Goal: Task Accomplishment & Management: Use online tool/utility

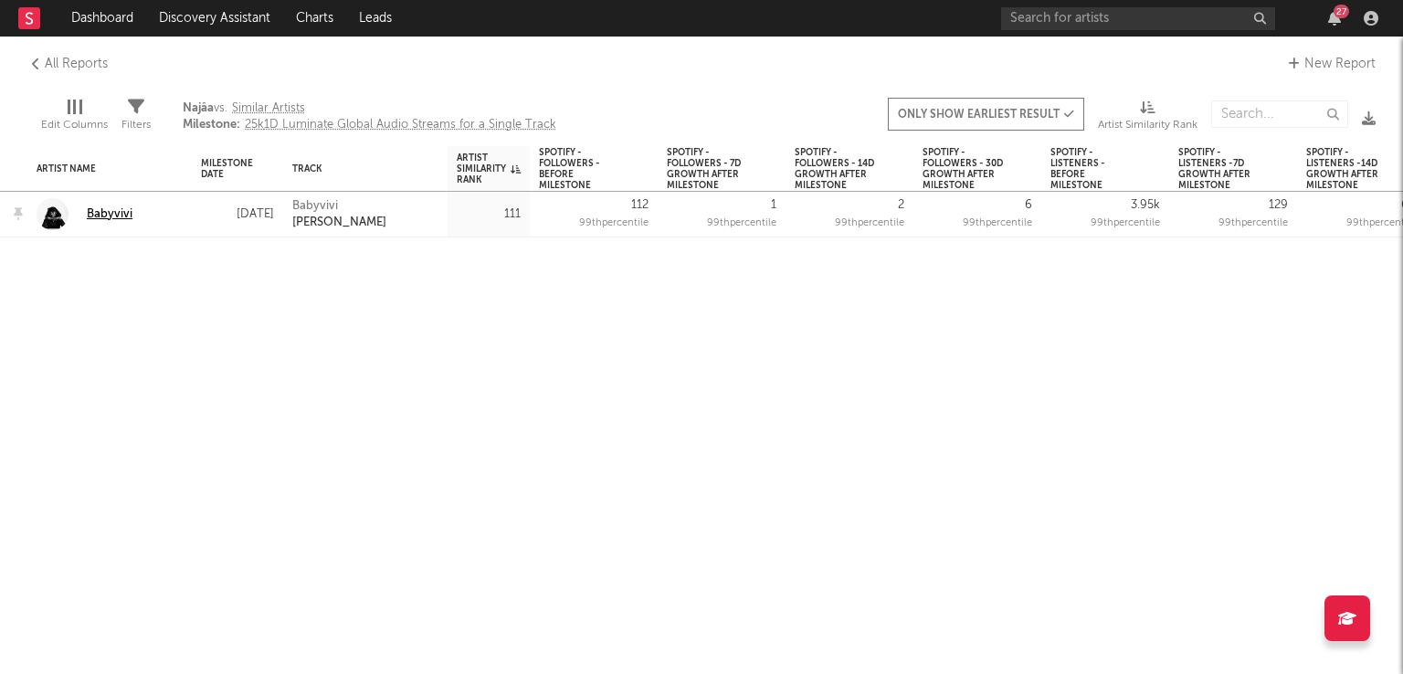
click at [99, 211] on div "Babyvivi" at bounding box center [110, 214] width 46 height 16
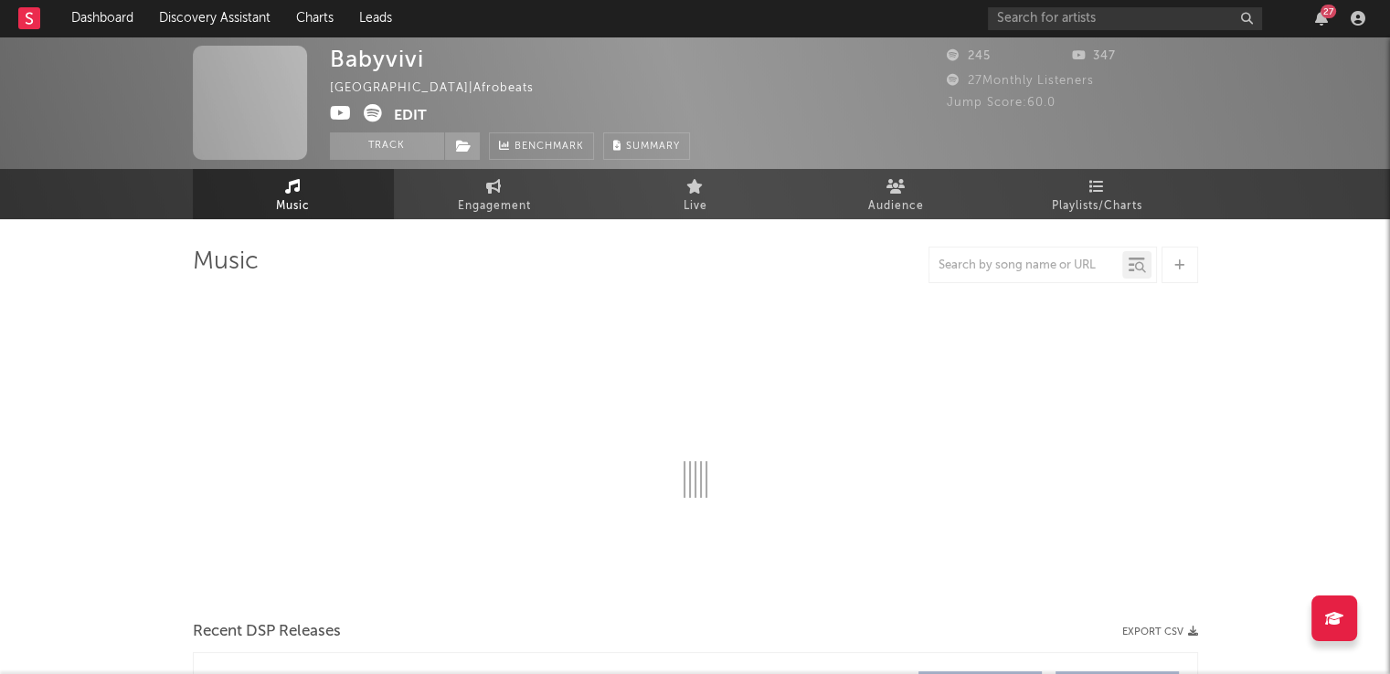
select select "1w"
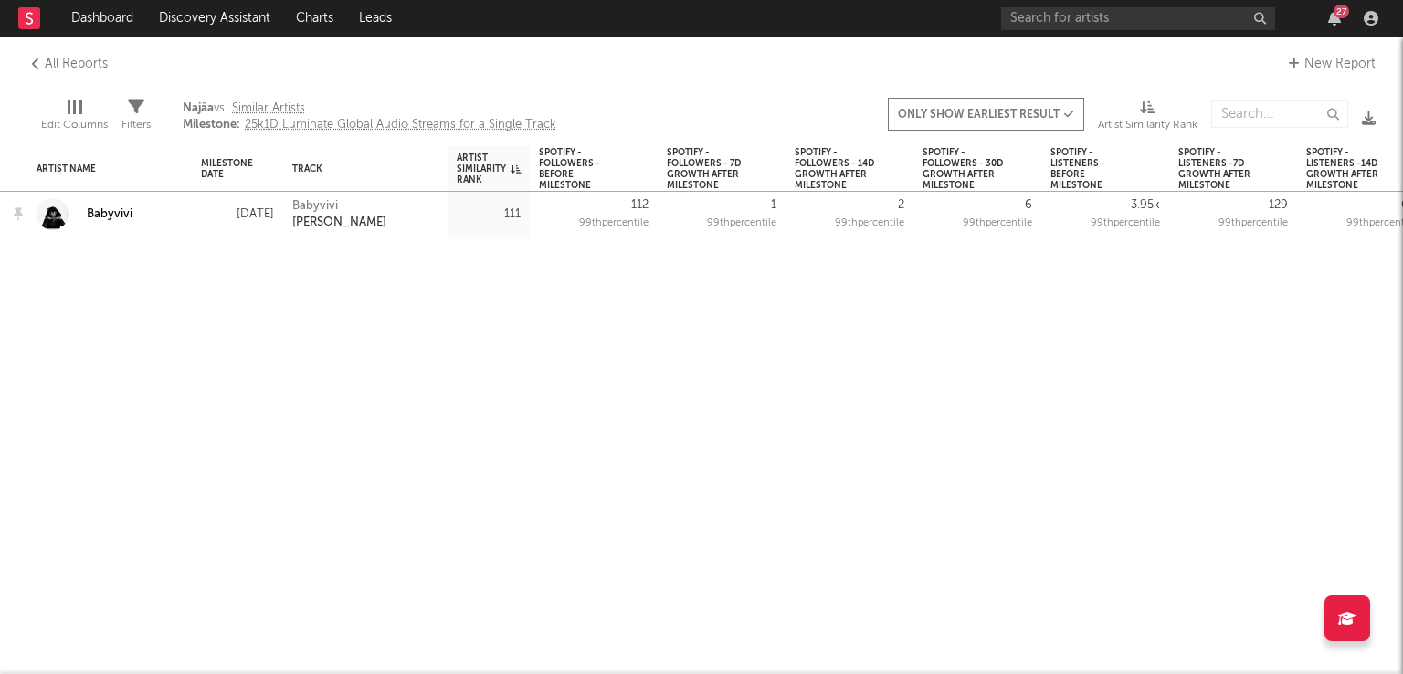
click at [33, 59] on icon at bounding box center [36, 64] width 8 height 13
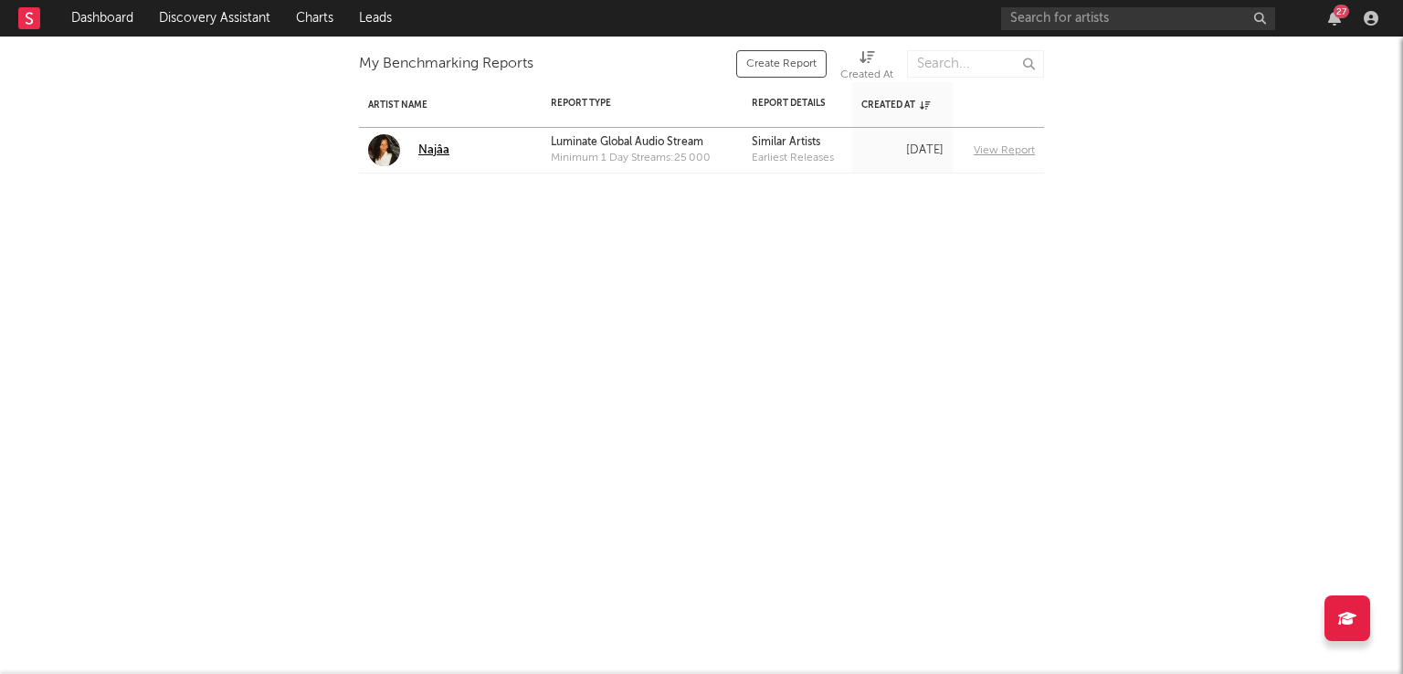
click at [413, 155] on link "Najâa" at bounding box center [408, 150] width 81 height 32
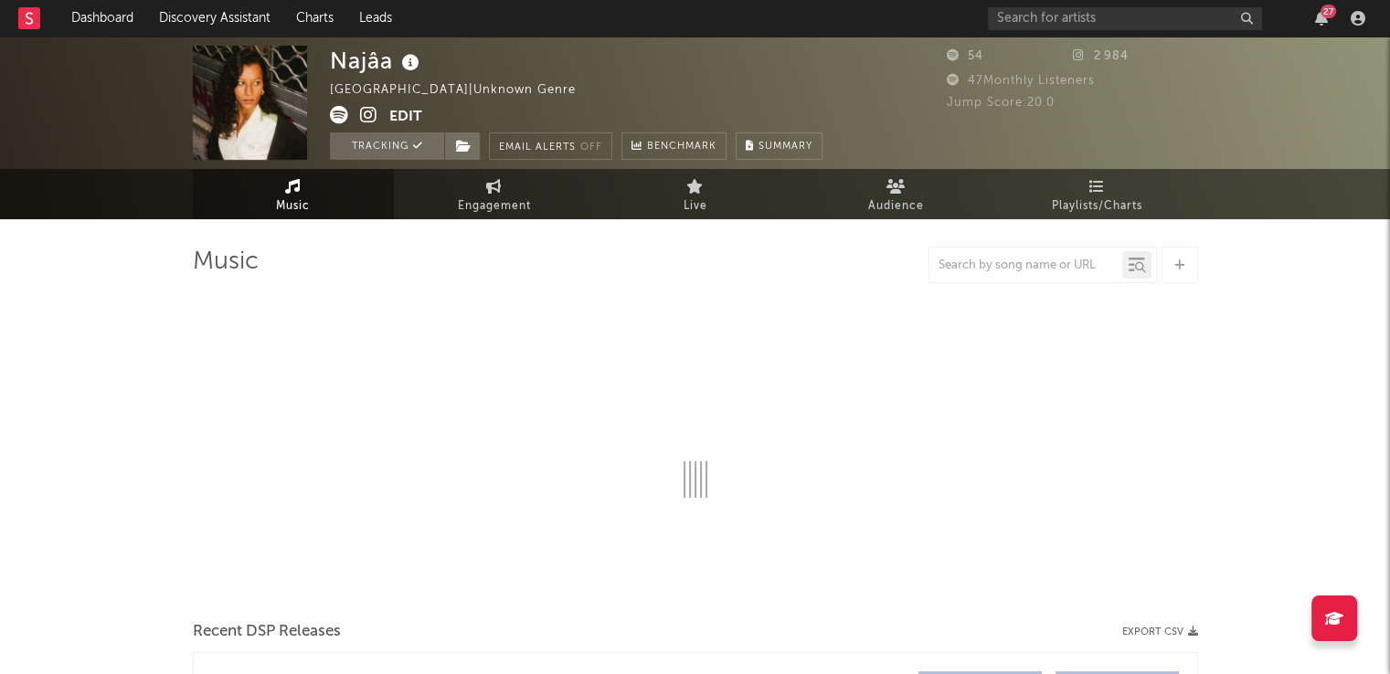
select select "6m"
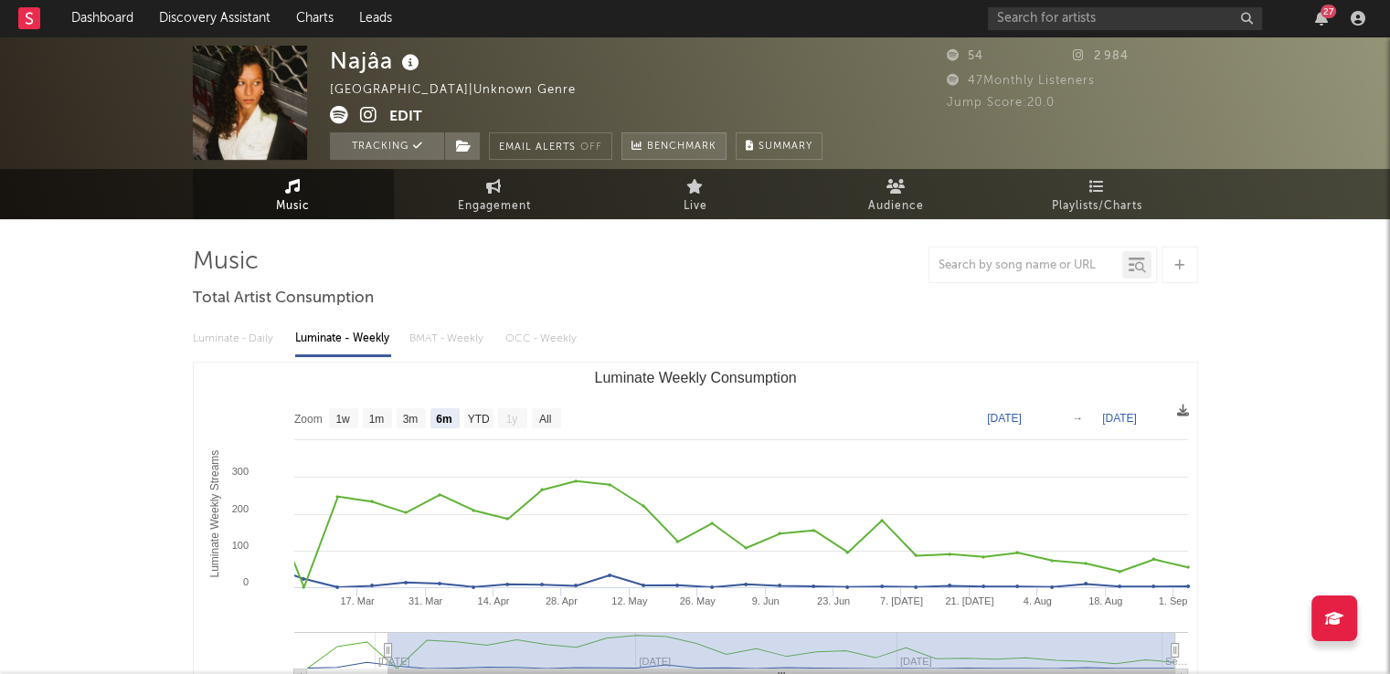
click at [700, 134] on link "Benchmark" at bounding box center [673, 145] width 105 height 27
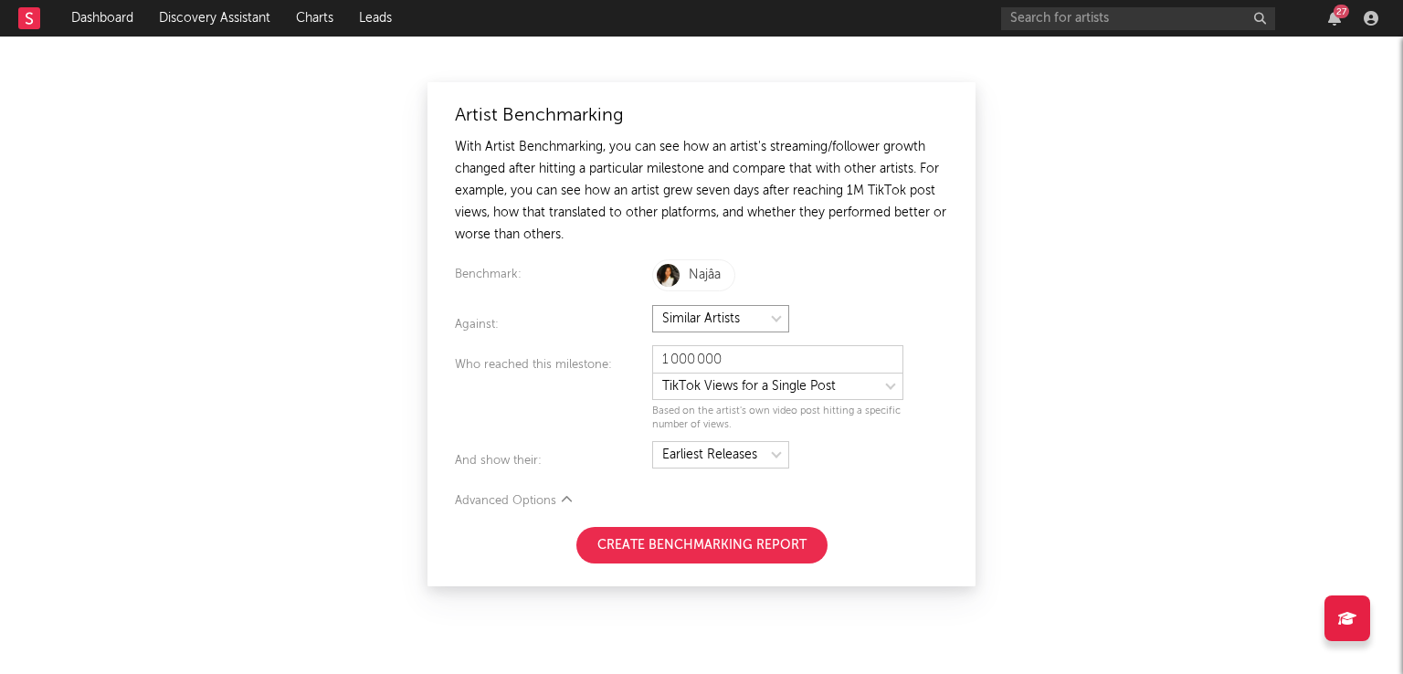
click at [769, 315] on select at bounding box center [720, 318] width 137 height 27
click at [768, 315] on select at bounding box center [720, 318] width 137 height 27
click at [764, 327] on select at bounding box center [720, 318] width 137 height 27
click at [794, 375] on select at bounding box center [777, 386] width 251 height 27
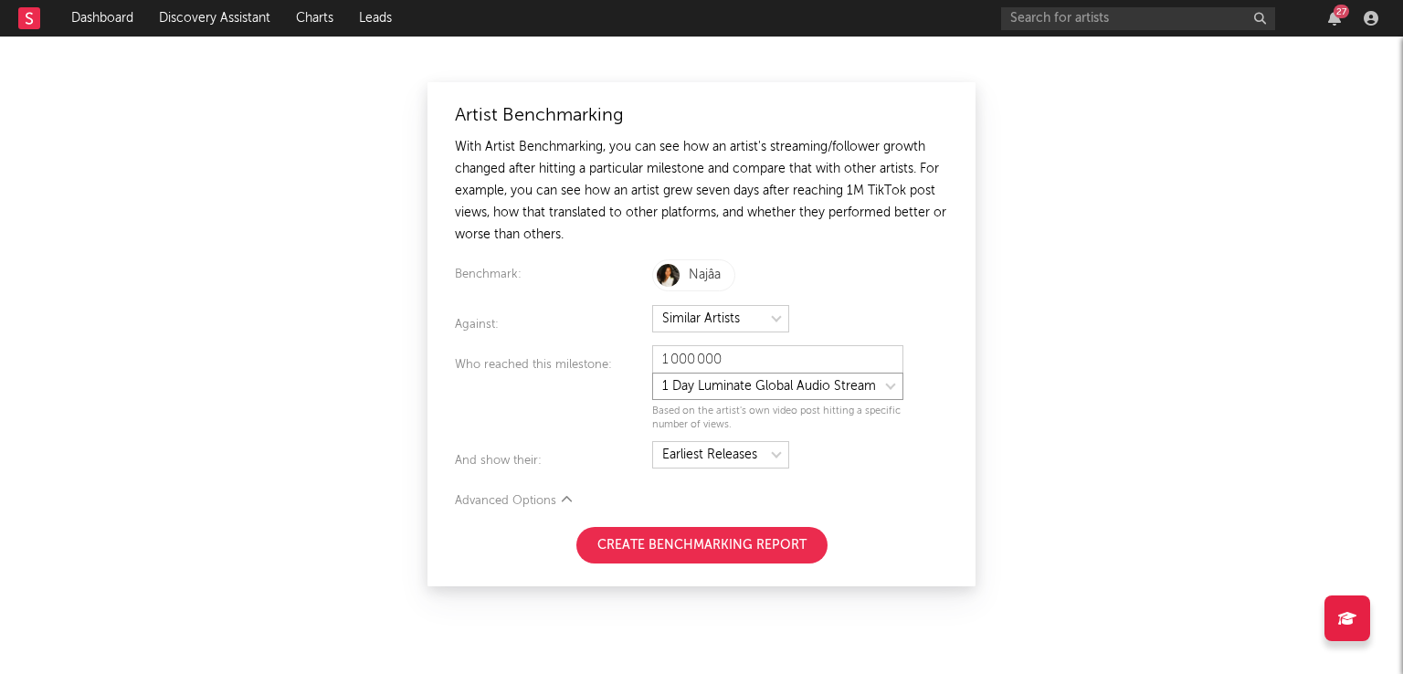
click at [652, 373] on select at bounding box center [777, 386] width 251 height 27
select select "tiktok_self_promo"
type input "25 000"
select select "nielsen_global_audio_stream"
click at [766, 449] on select at bounding box center [720, 454] width 137 height 27
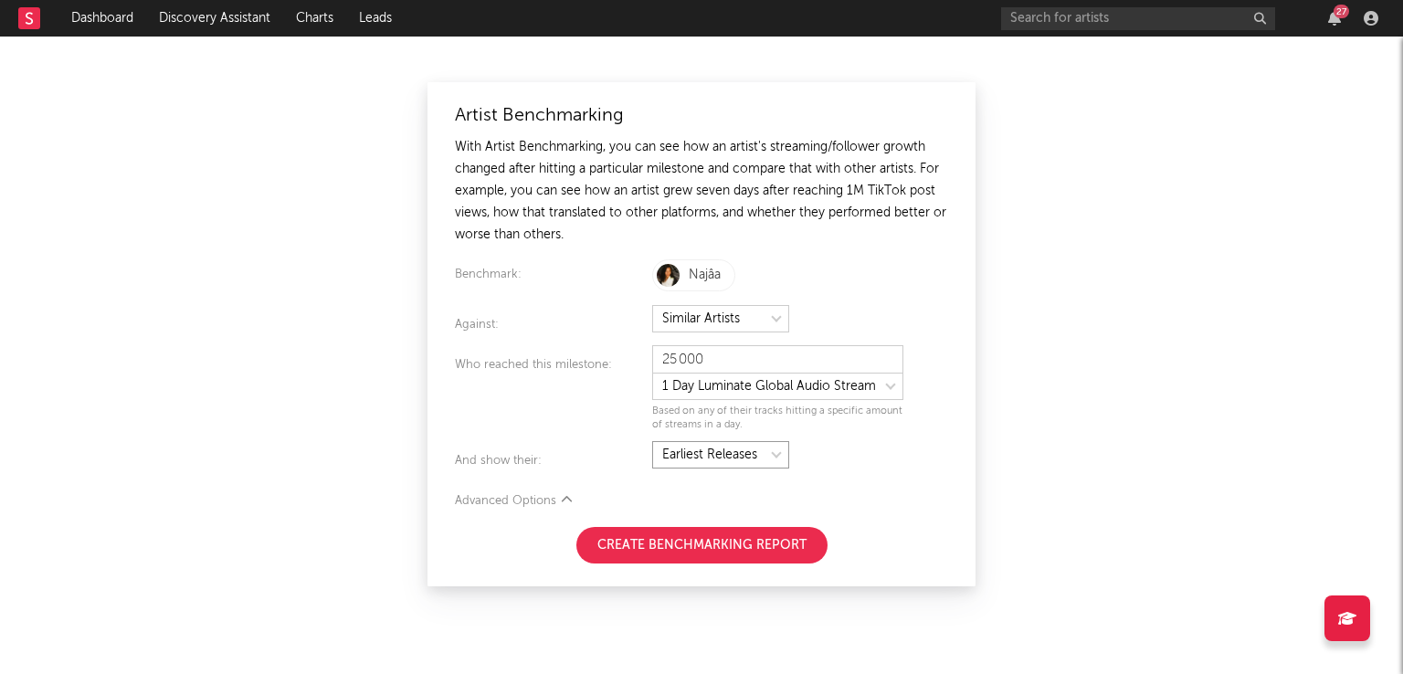
click at [766, 449] on select at bounding box center [720, 454] width 137 height 27
click at [794, 445] on div at bounding box center [800, 456] width 296 height 31
click at [584, 494] on div "Advanced Options" at bounding box center [701, 502] width 493 height 22
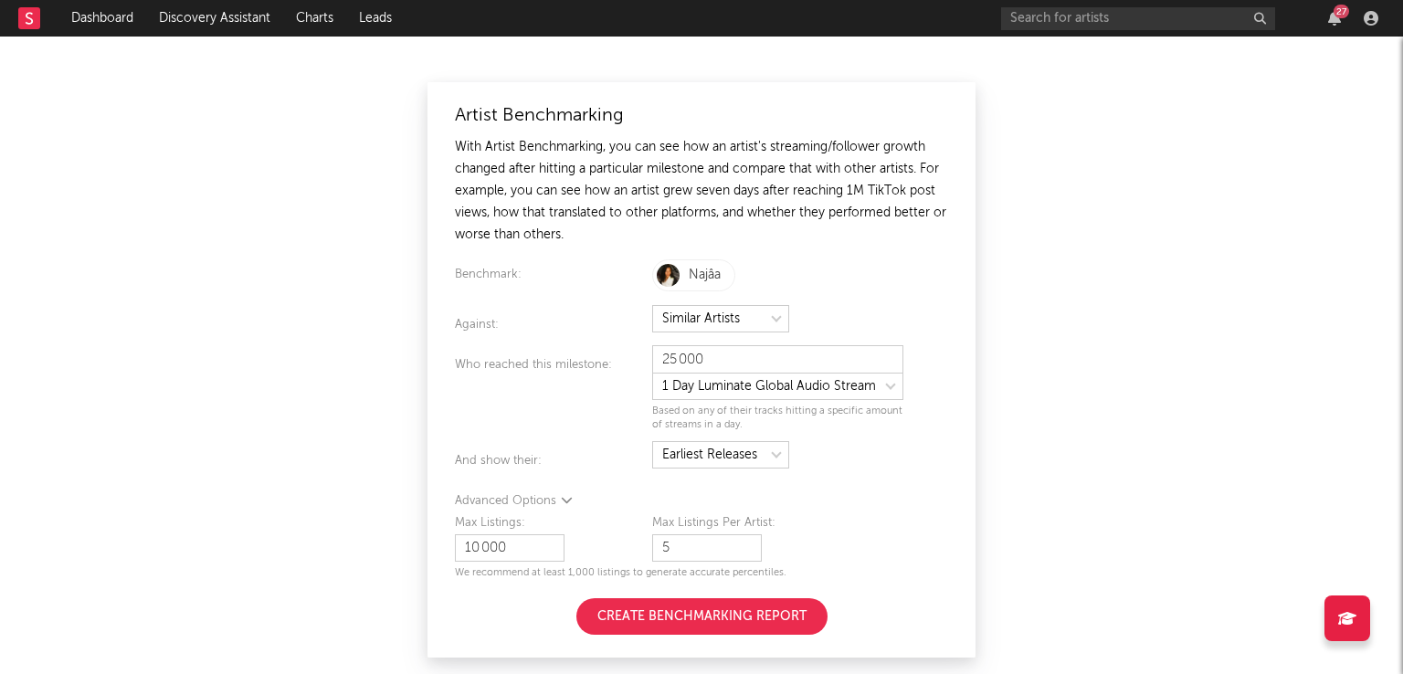
click at [557, 509] on div "Advanced Options" at bounding box center [701, 502] width 493 height 22
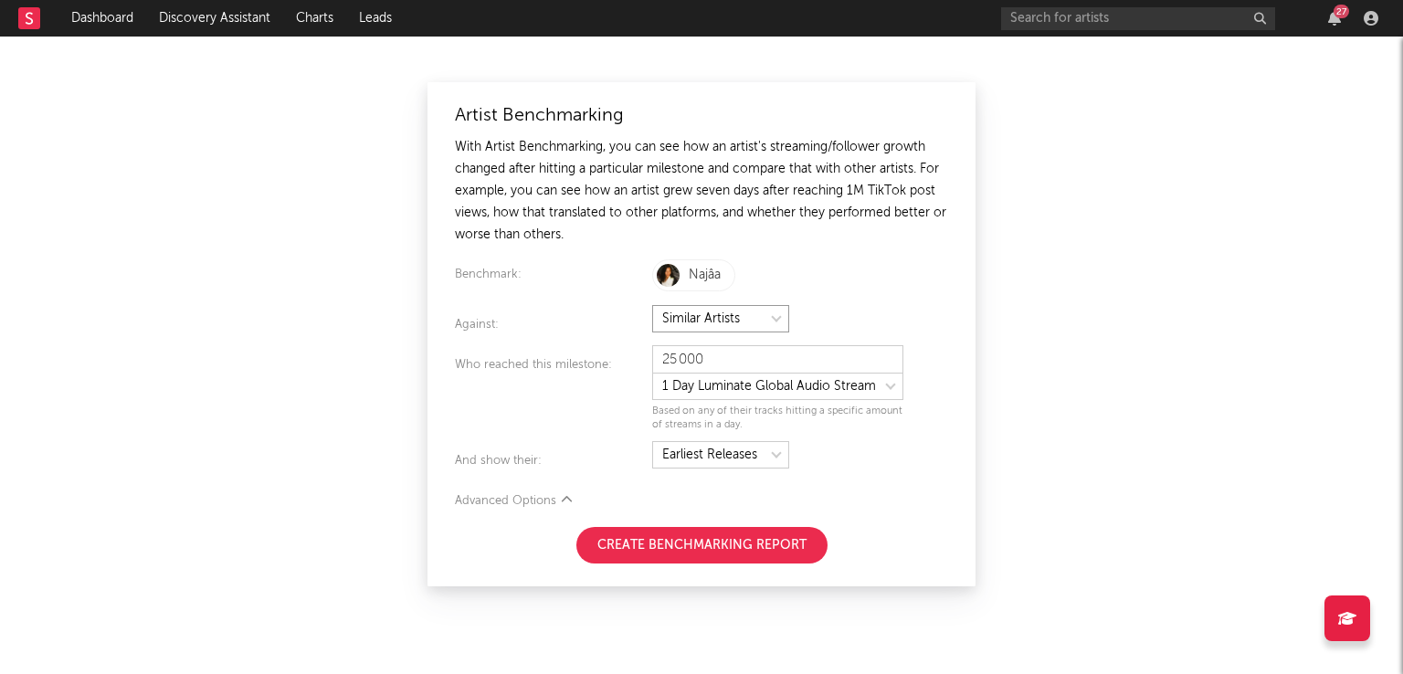
click at [727, 317] on select at bounding box center [720, 318] width 137 height 27
click at [720, 273] on icon "button" at bounding box center [723, 275] width 10 height 13
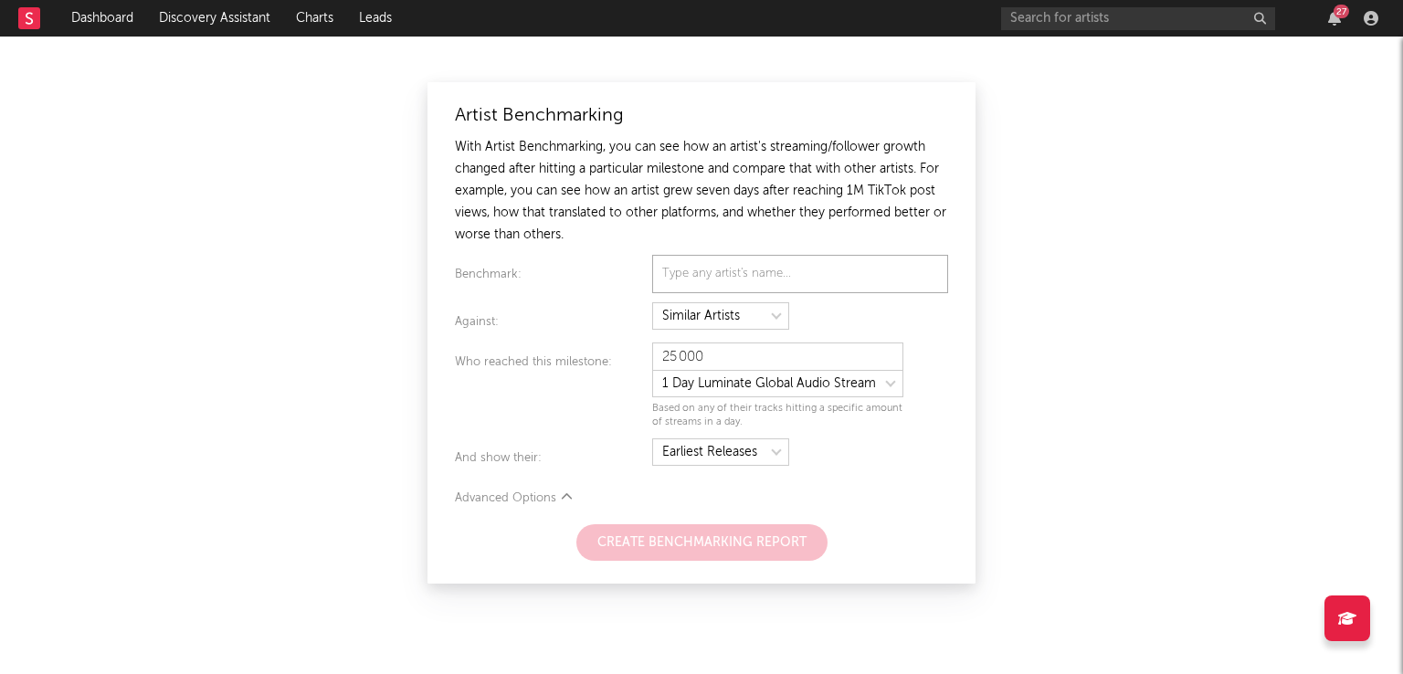
click at [720, 273] on input "text" at bounding box center [724, 273] width 132 height 27
type input "dayarga"
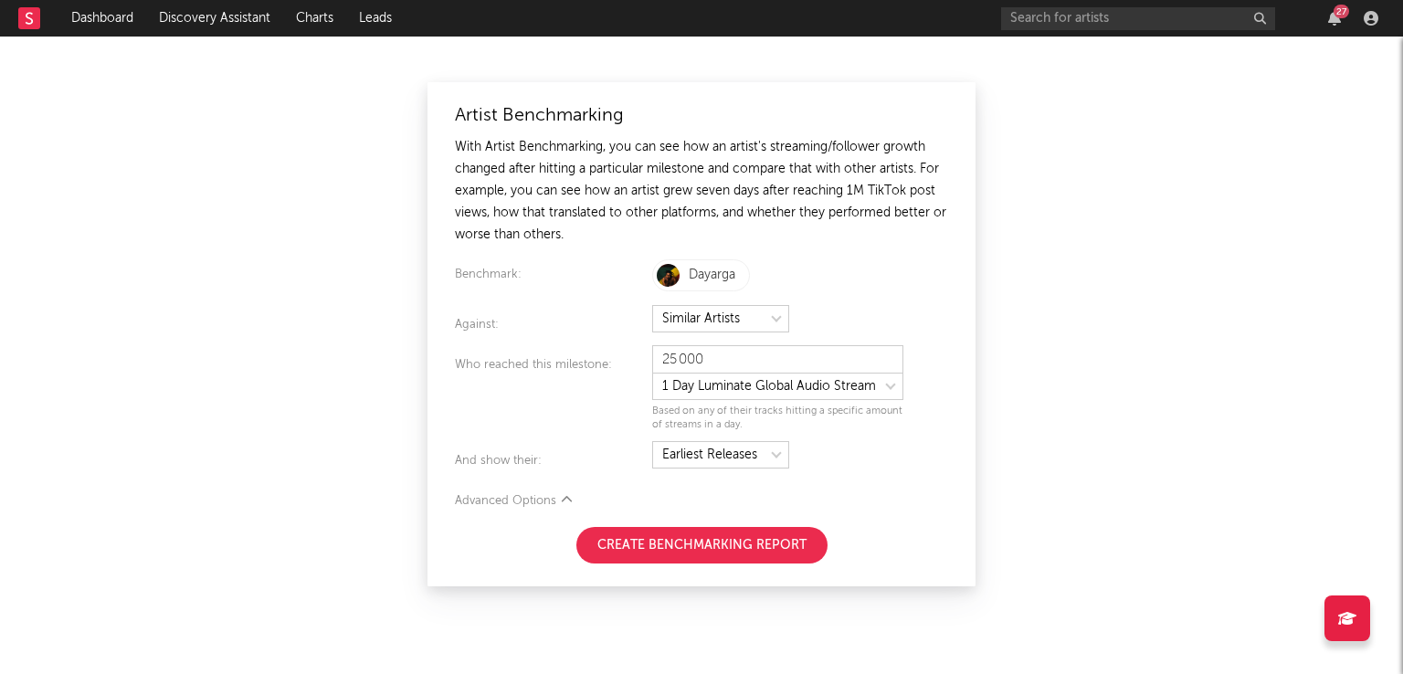
click at [766, 549] on button "Create Benchmarking Report" at bounding box center [701, 545] width 251 height 37
